Goal: Transaction & Acquisition: Book appointment/travel/reservation

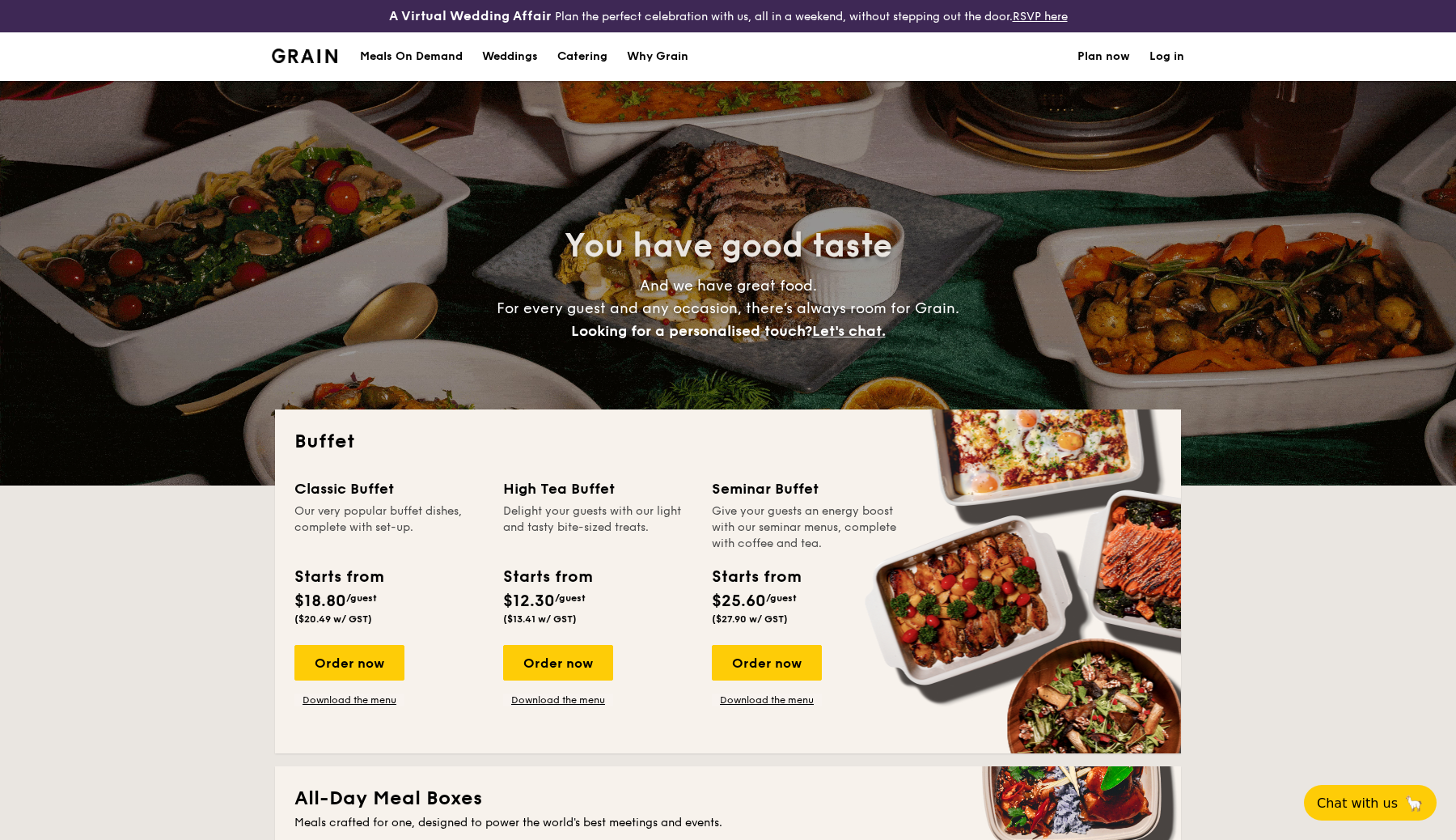
select select
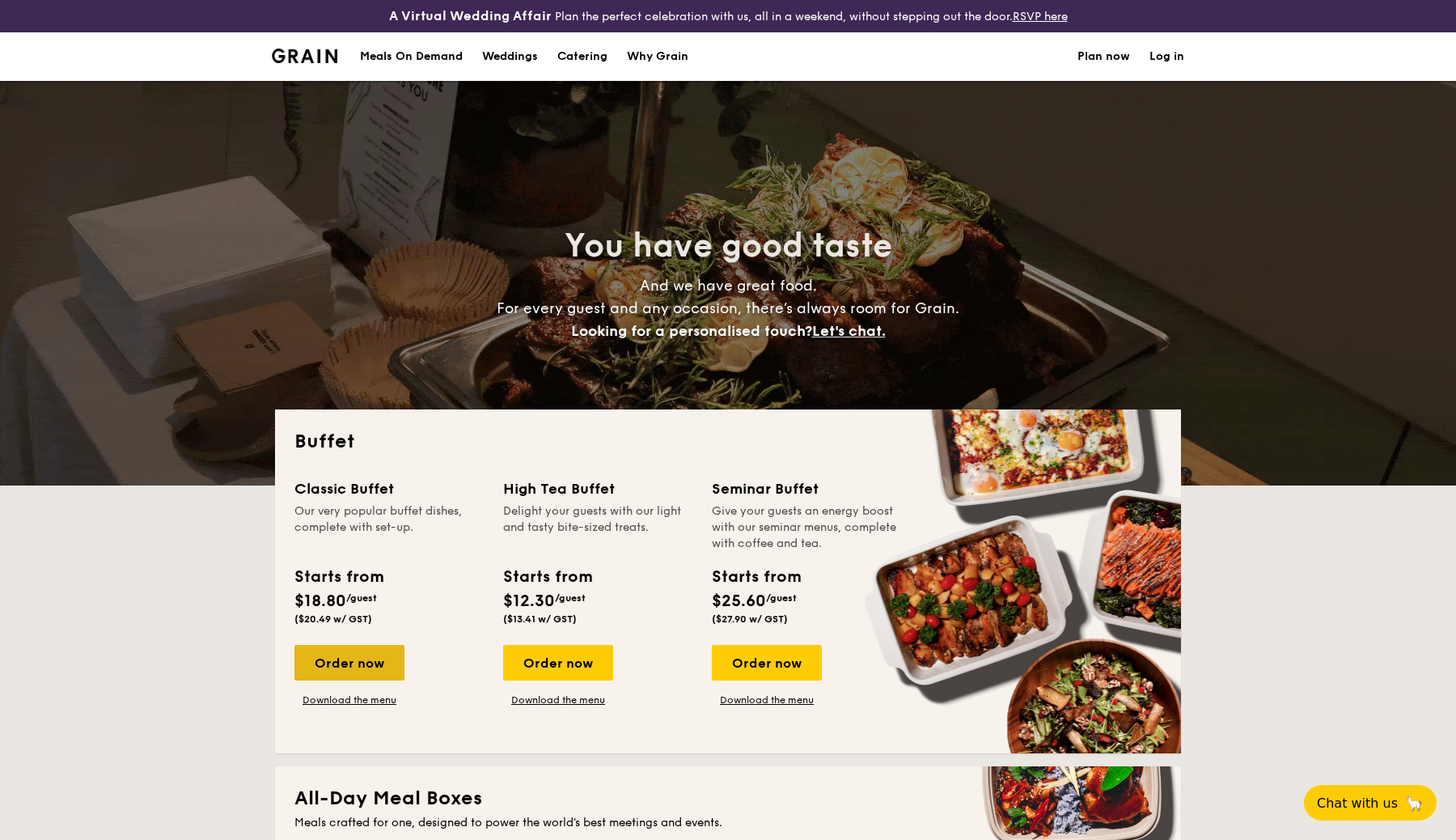
click at [360, 661] on div "Order now" at bounding box center [349, 662] width 110 height 36
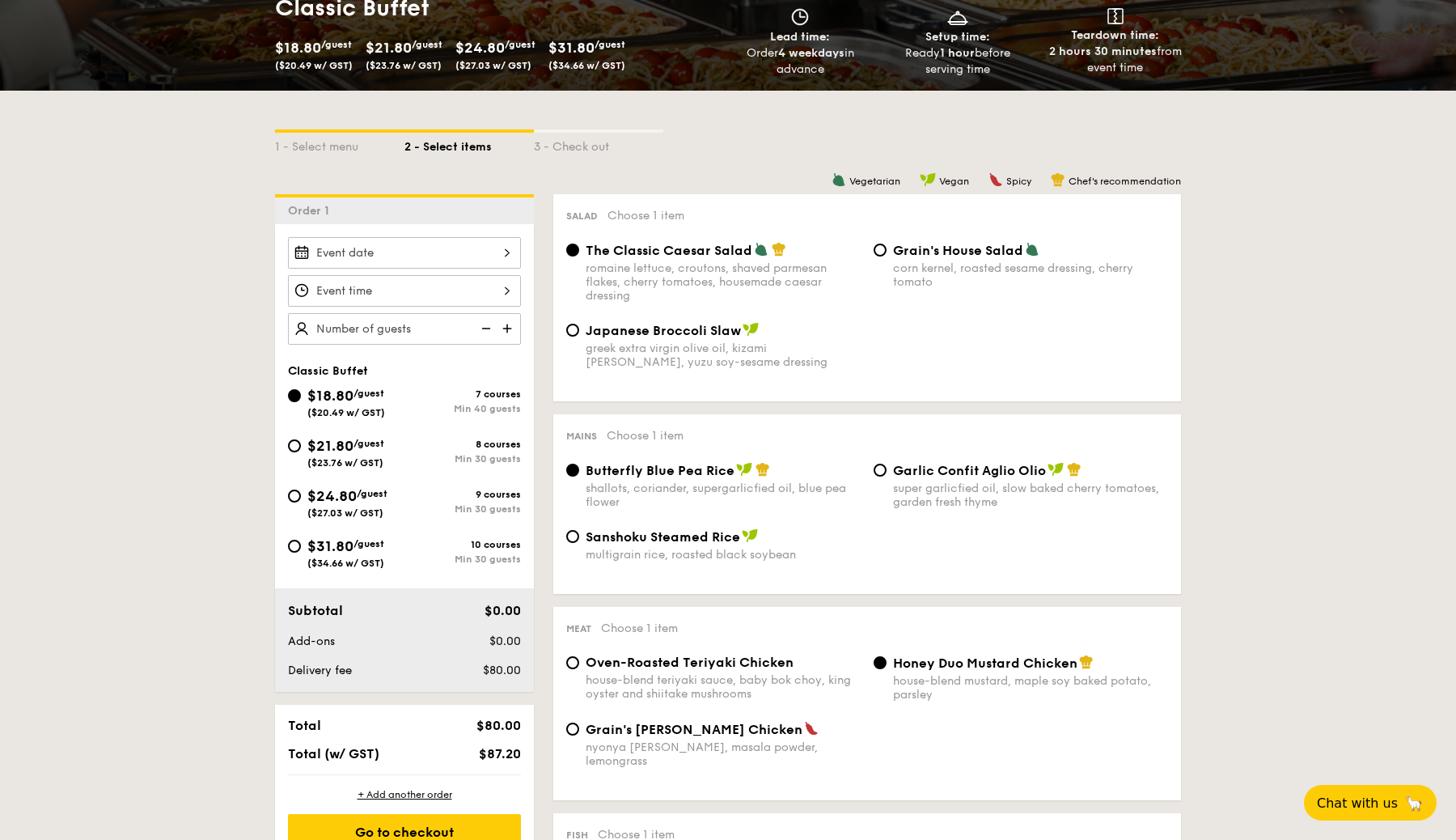
scroll to position [296, 0]
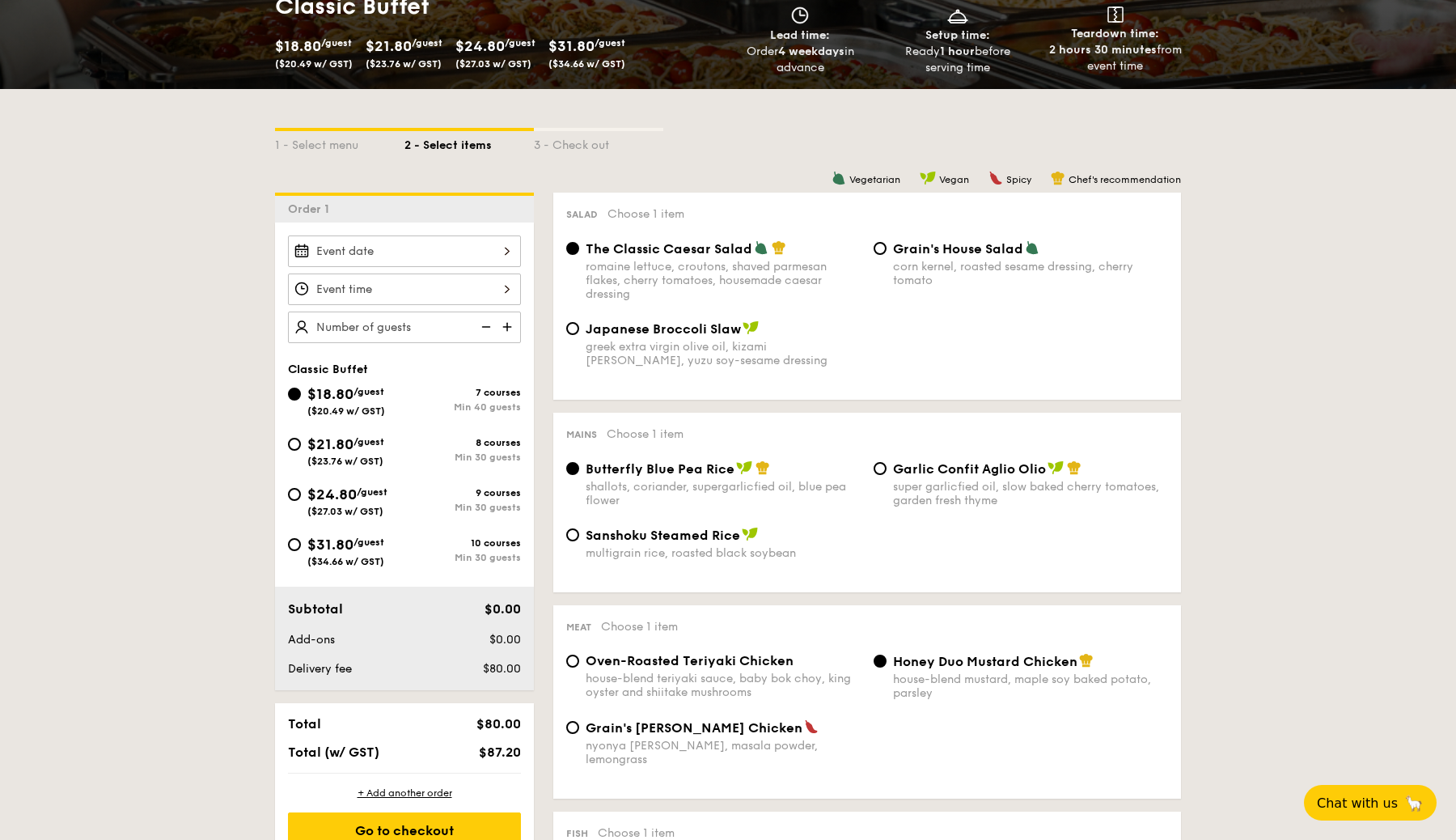
click at [495, 251] on div at bounding box center [404, 251] width 233 height 31
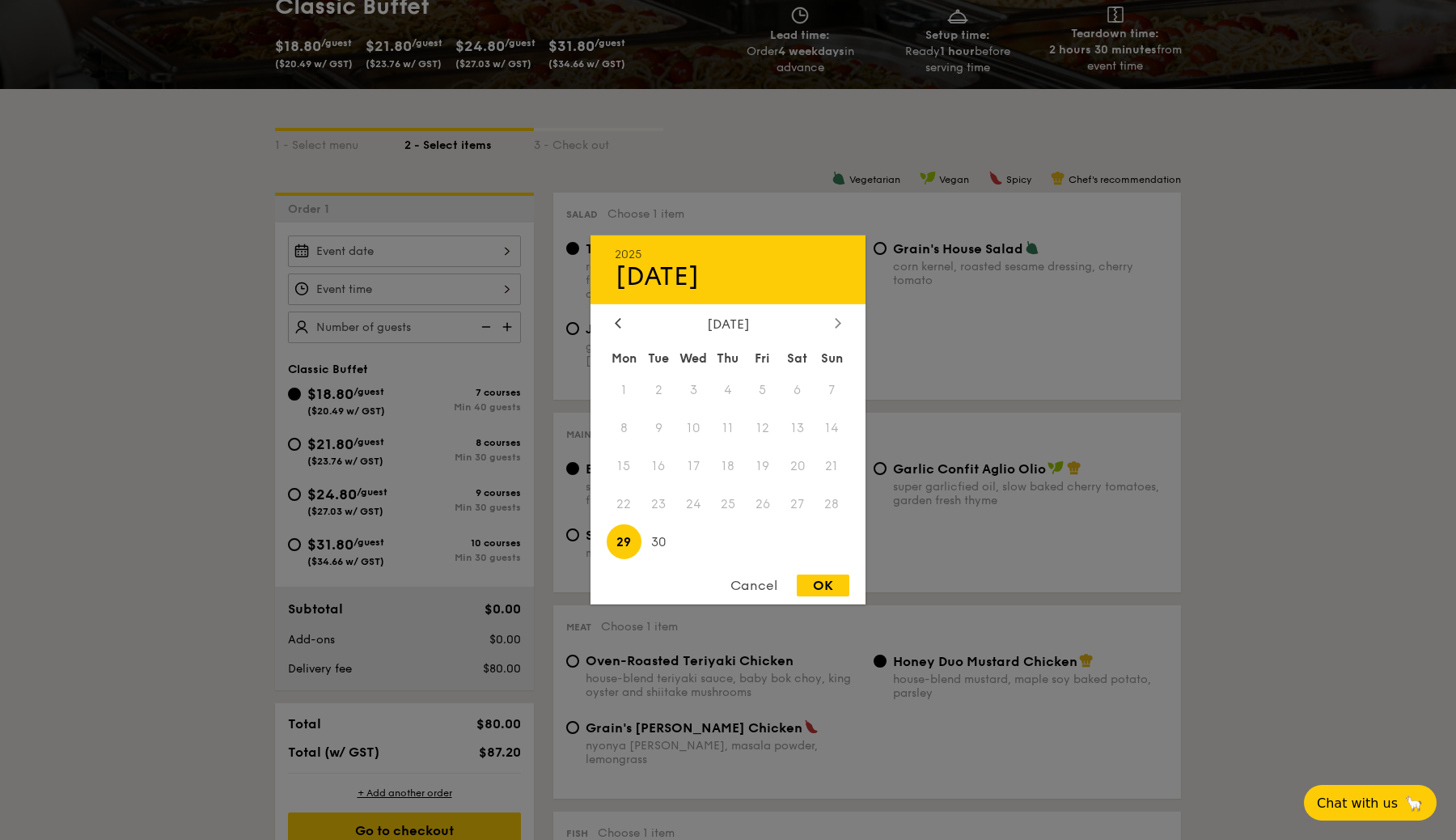
click at [841, 321] on div at bounding box center [838, 324] width 14 height 15
click at [702, 432] on span "8" at bounding box center [694, 429] width 35 height 35
click at [824, 589] on div "OK" at bounding box center [823, 585] width 53 height 22
type input "[DATE]"
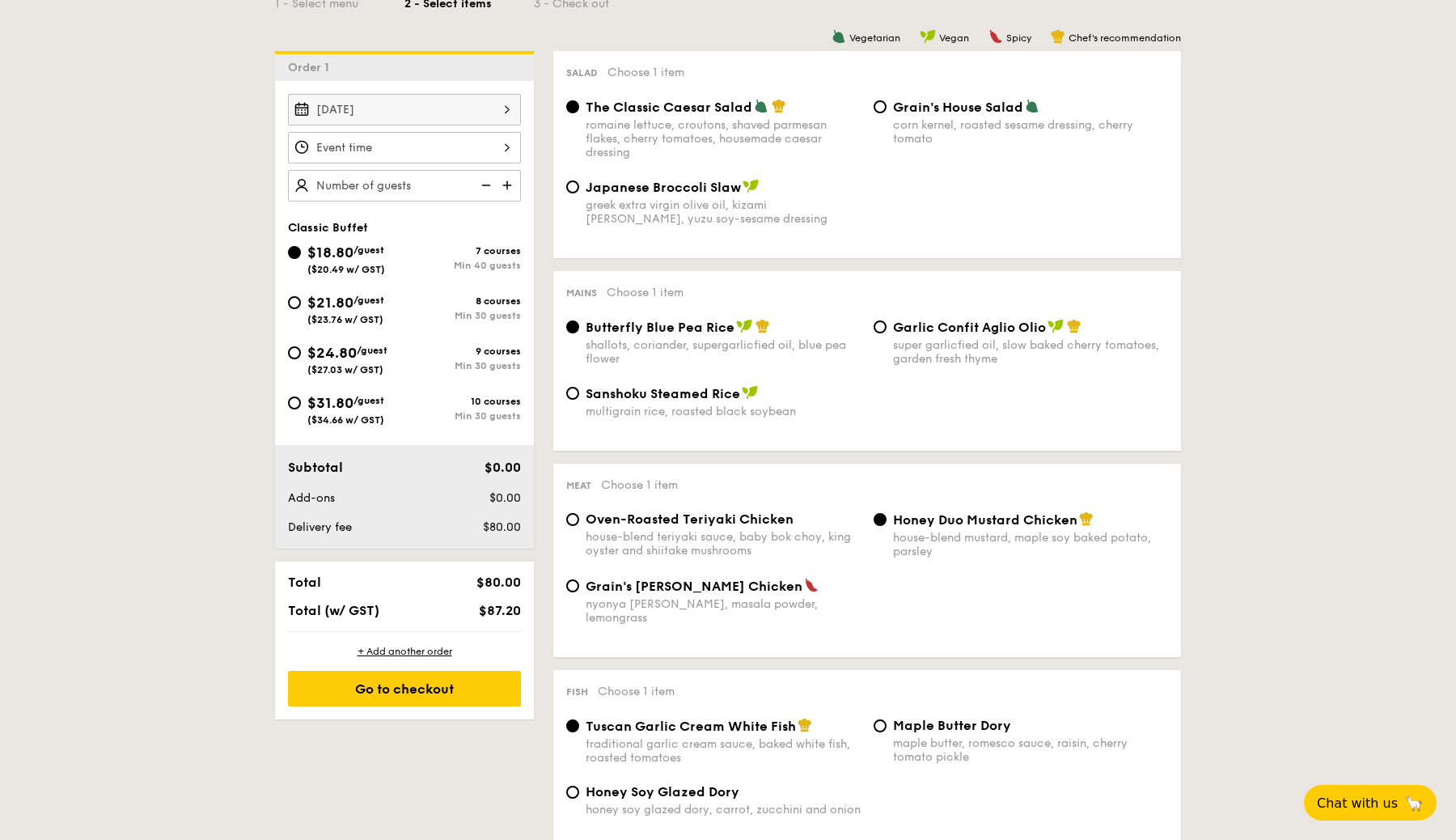
scroll to position [454, 0]
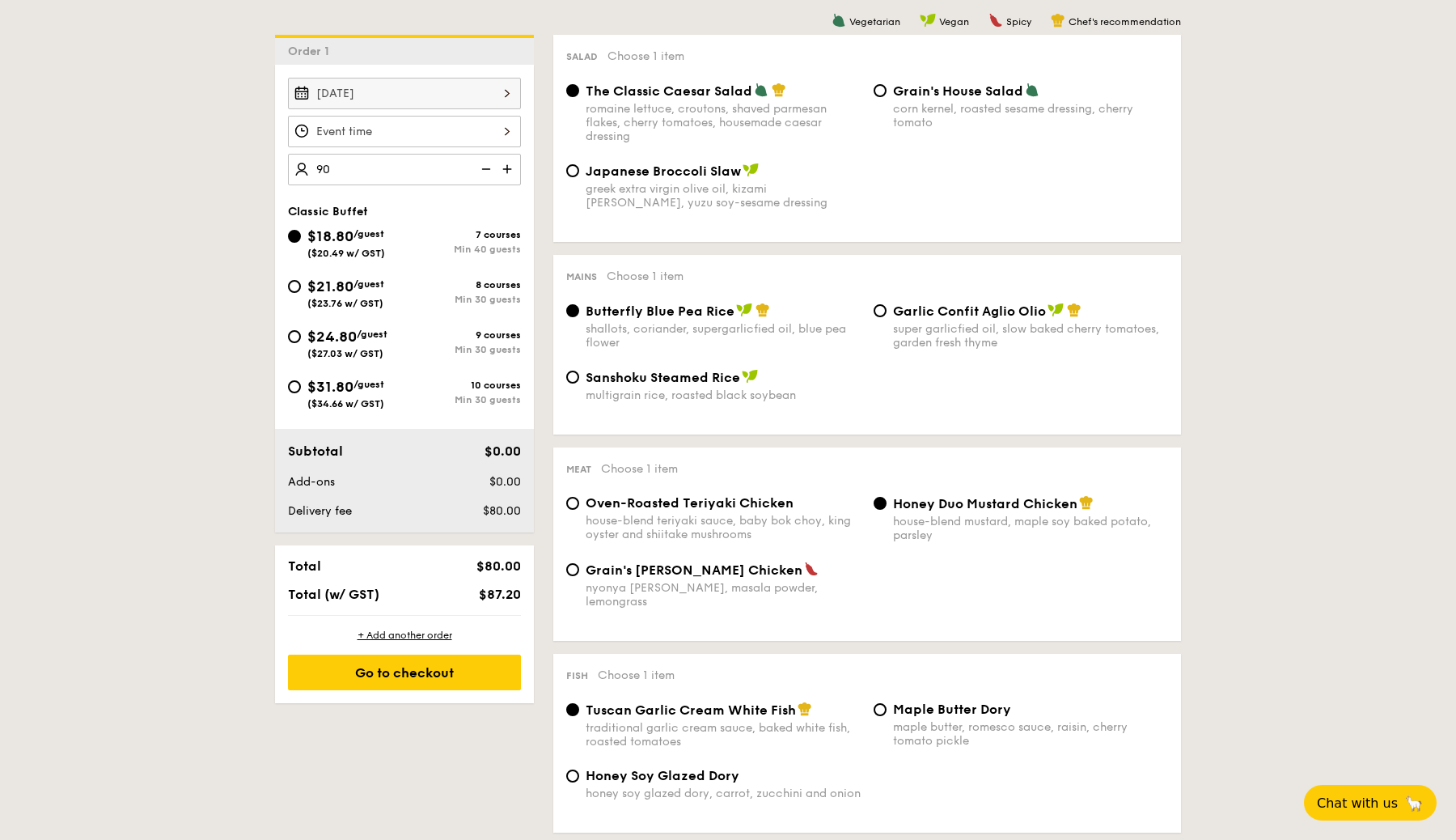
type input "9"
type input "1"
type input "90"
type input "100 guests"
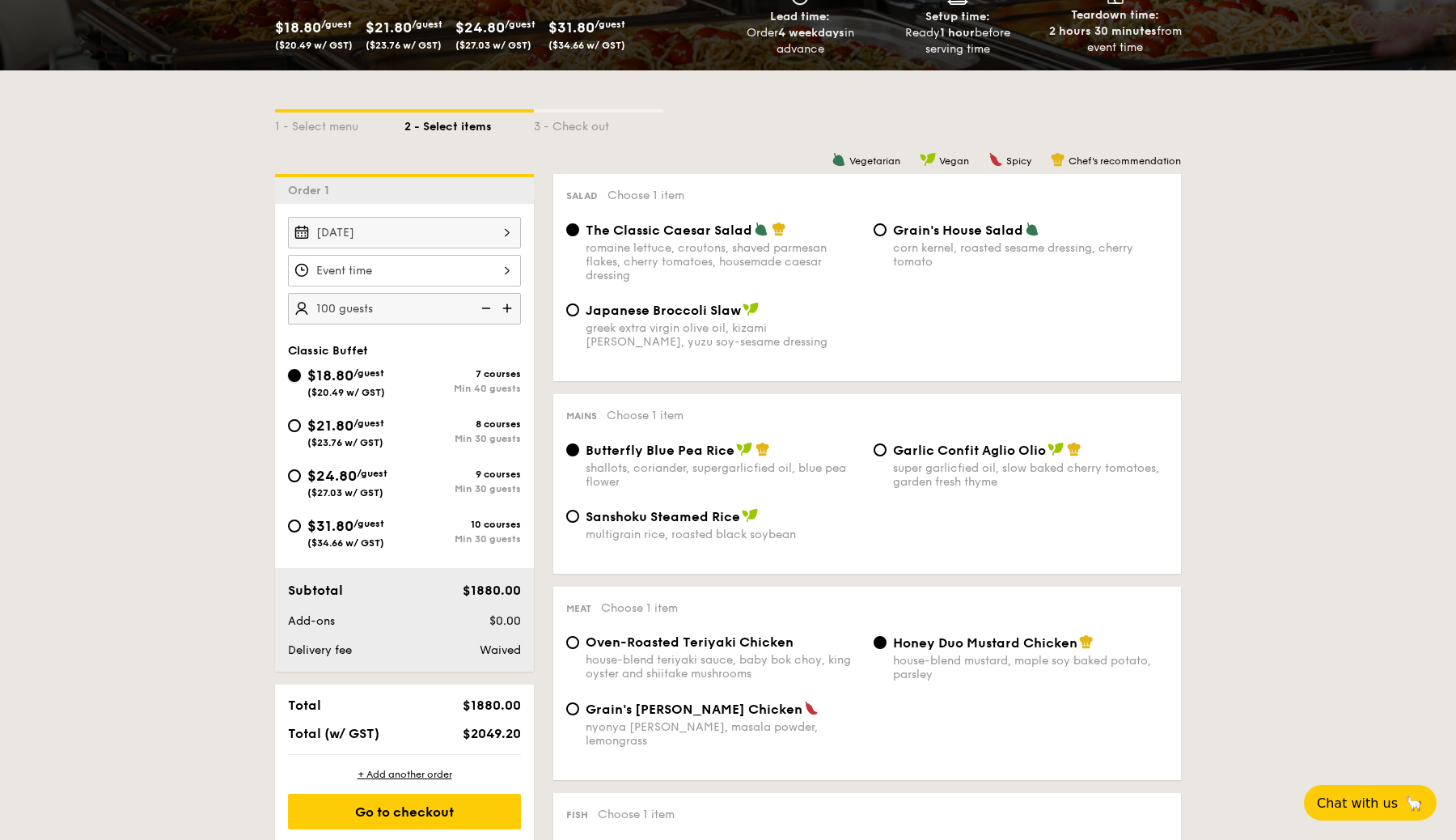
scroll to position [0, 0]
